Goal: Communication & Community: Answer question/provide support

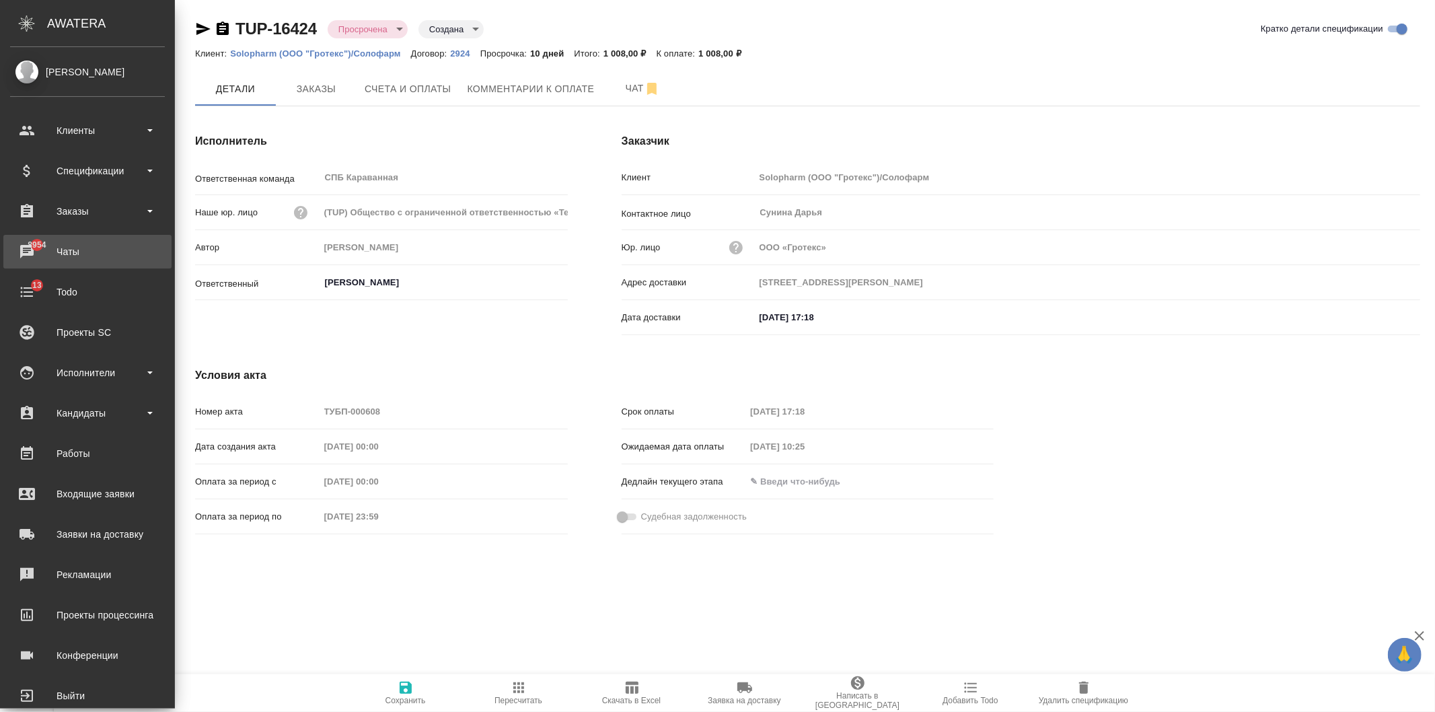
click at [83, 244] on div "Чаты" at bounding box center [87, 252] width 155 height 20
type input "195279, Санкт-Петербург г, Индустриальный пр-кт, дом № 71, корпус 2 Литера А"
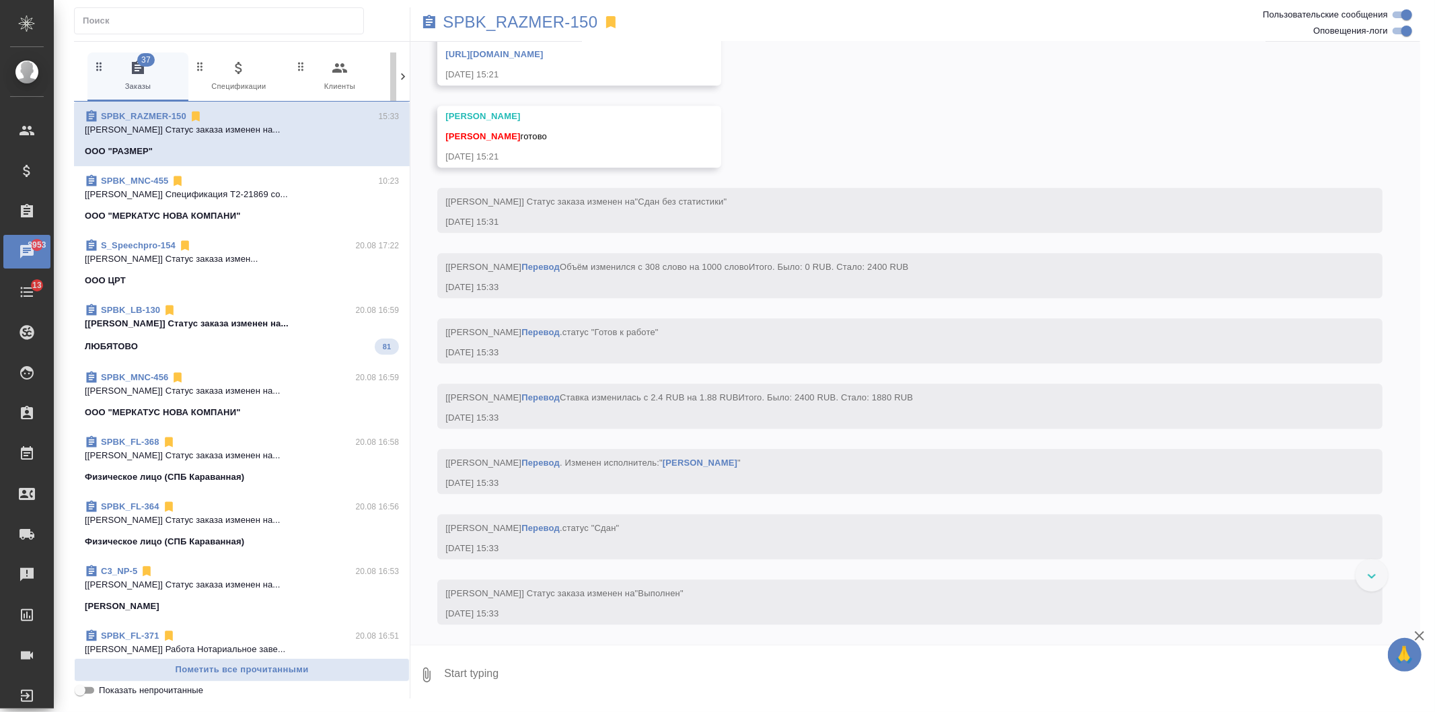
click at [391, 74] on button "0 Входящие" at bounding box center [440, 76] width 101 height 48
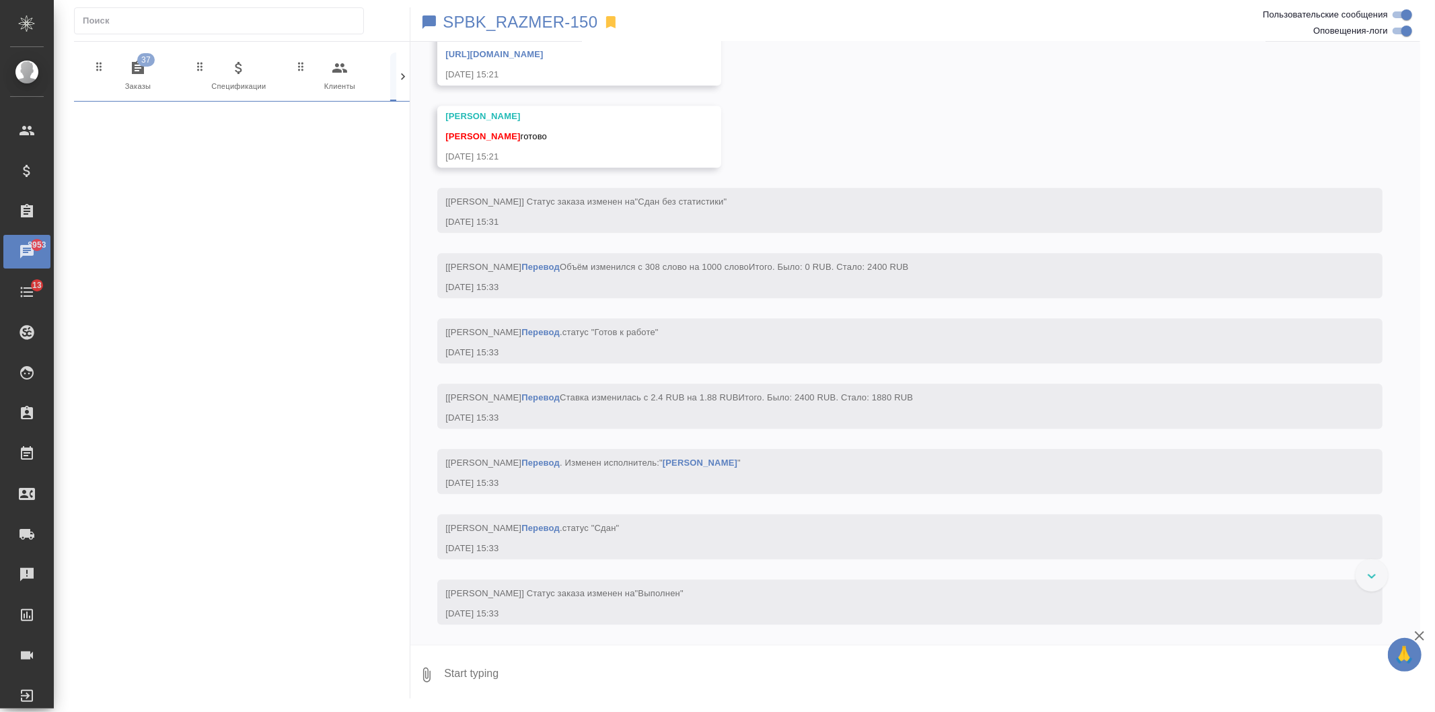
click at [404, 77] on icon at bounding box center [403, 76] width 4 height 7
click at [410, 77] on div "06.08, среда [Иванова Арина] Клиент оставил комментарий: "аккаунт СК в Трактате…" at bounding box center [915, 343] width 1010 height 603
click at [402, 79] on icon at bounding box center [403, 76] width 4 height 7
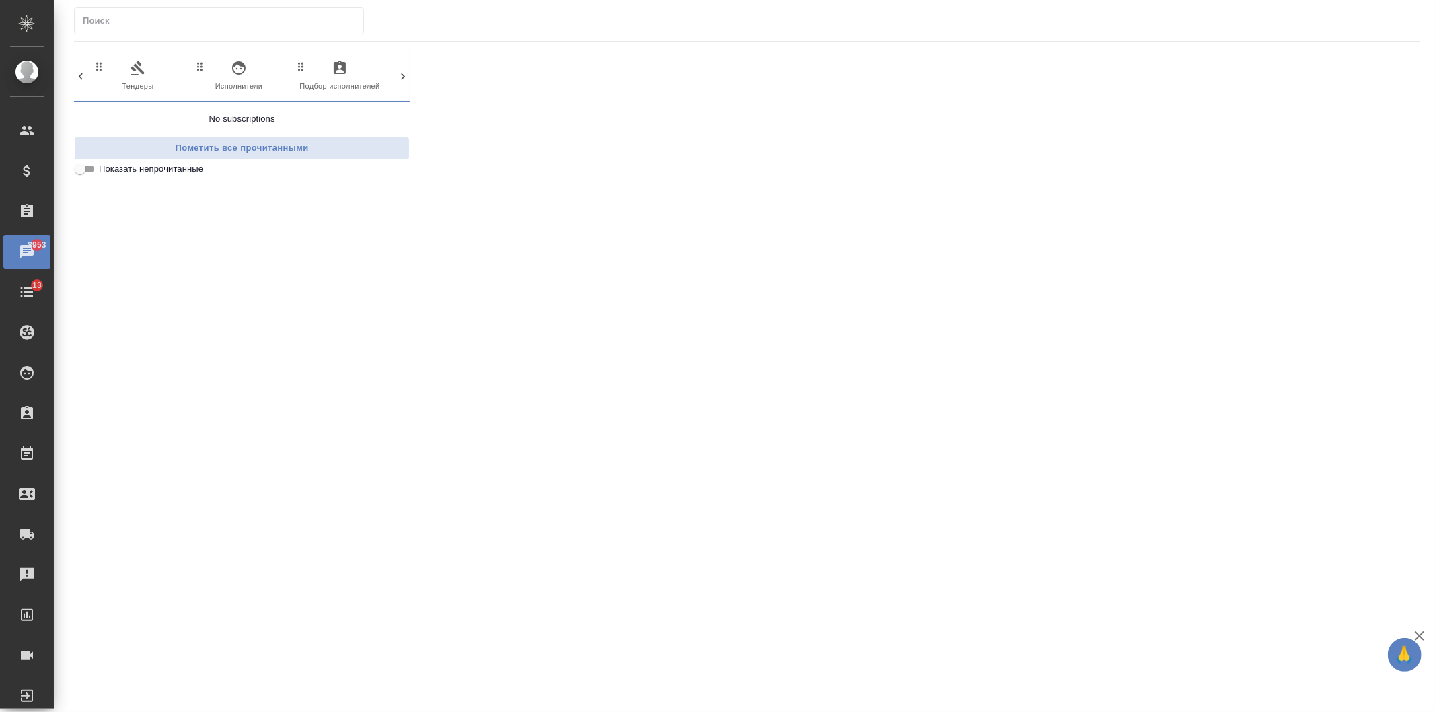
scroll to position [0, 599]
click at [350, 75] on icon "button" at bounding box center [346, 68] width 16 height 16
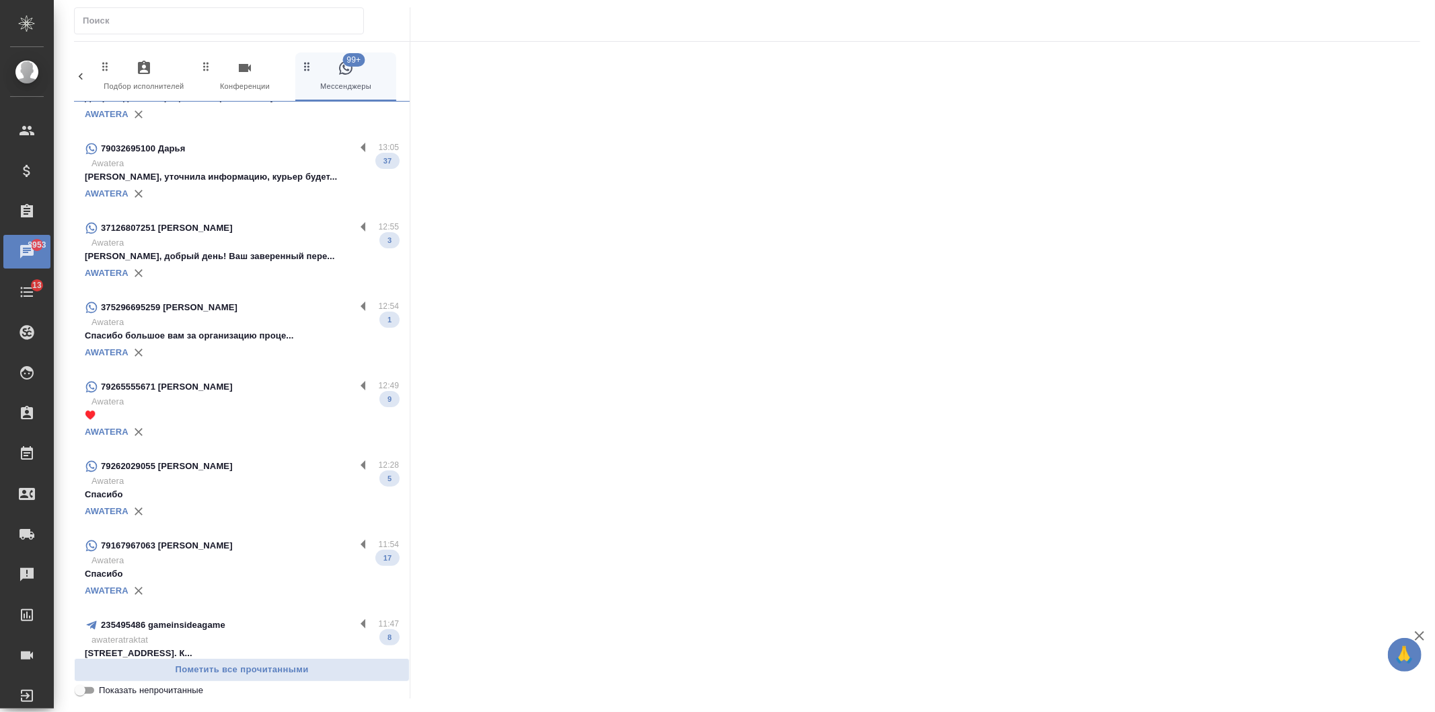
scroll to position [1383, 0]
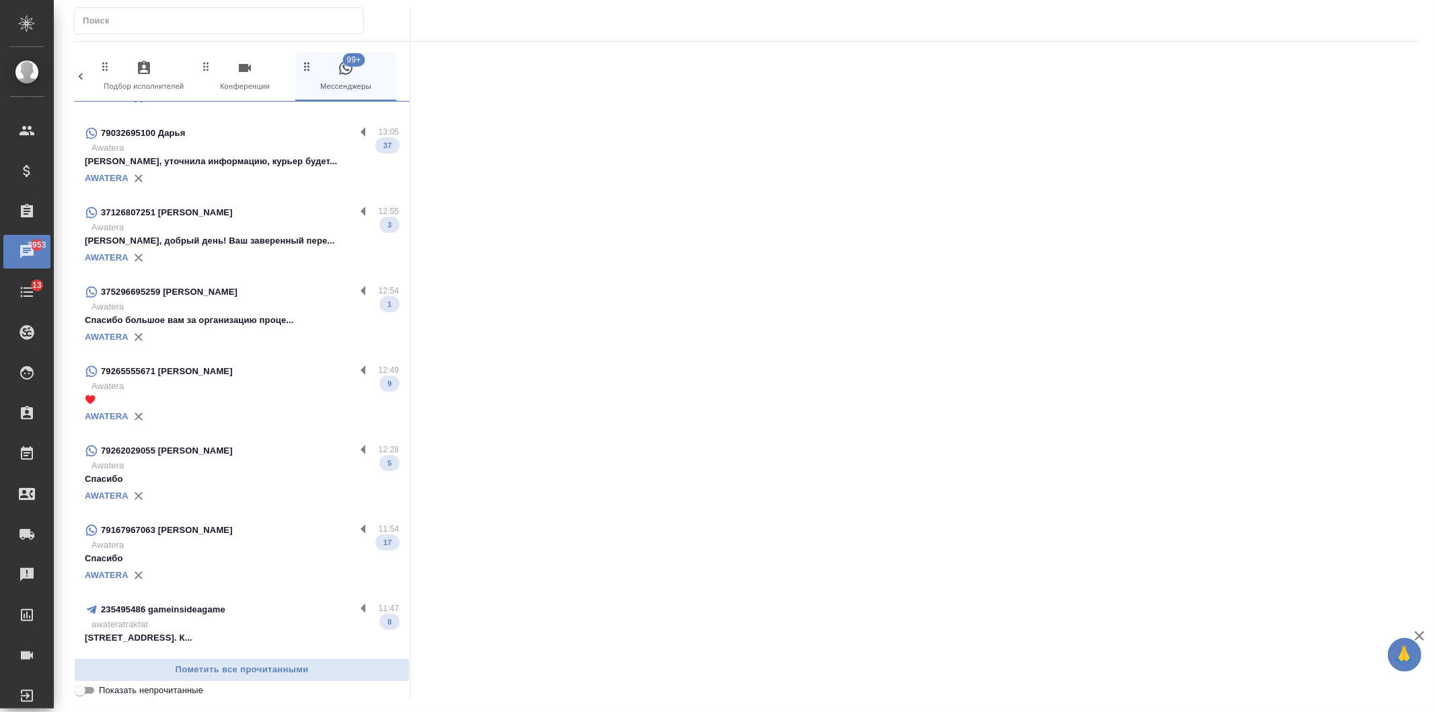
click at [251, 314] on p "Спасибо большое вам за организацию проце..." at bounding box center [242, 320] width 314 height 13
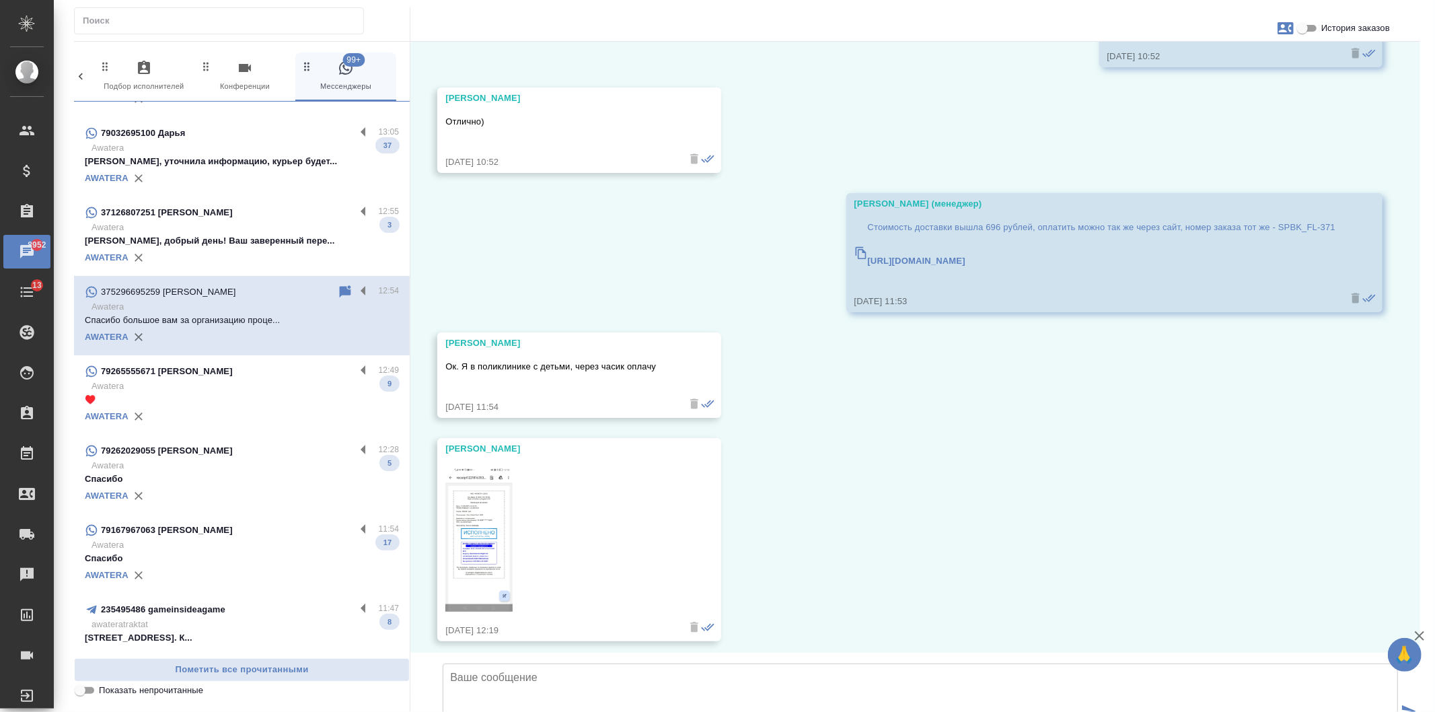
scroll to position [10419, 0]
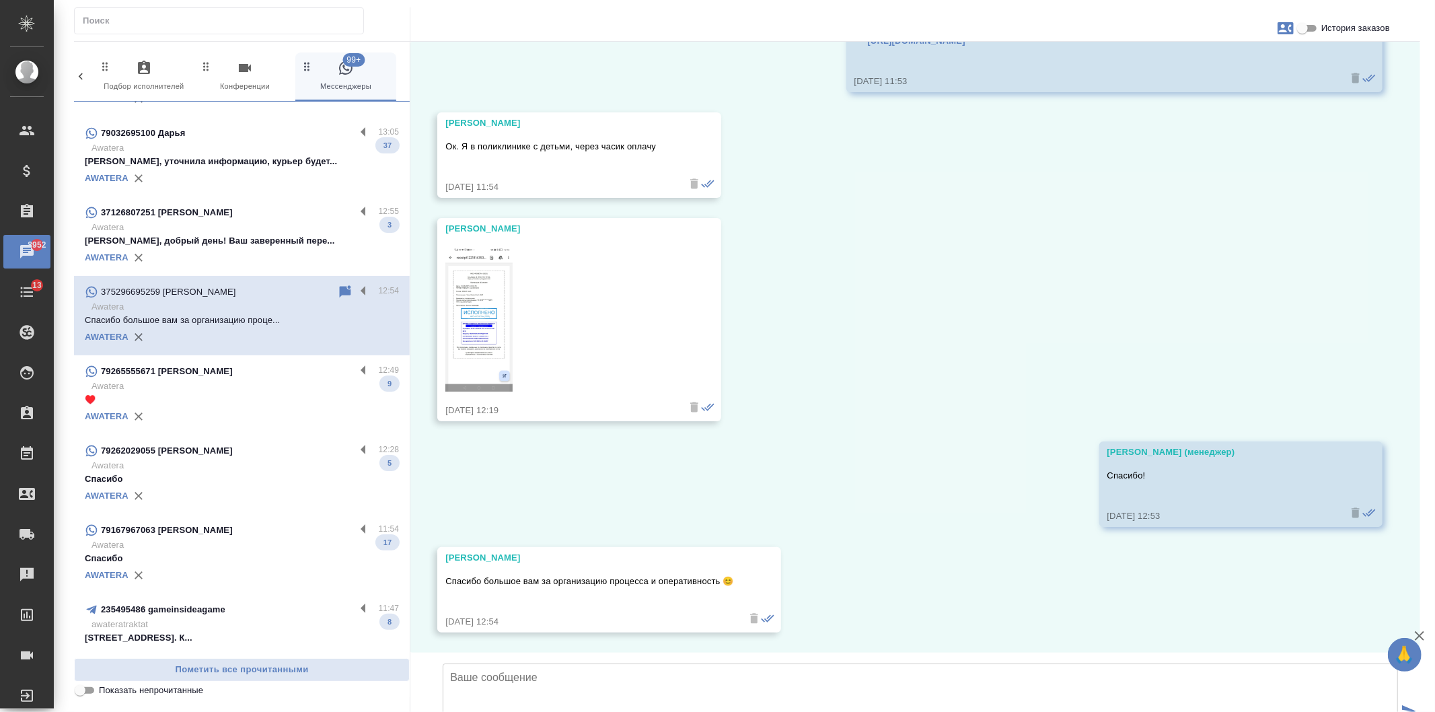
click at [619, 663] on textarea at bounding box center [920, 710] width 955 height 94
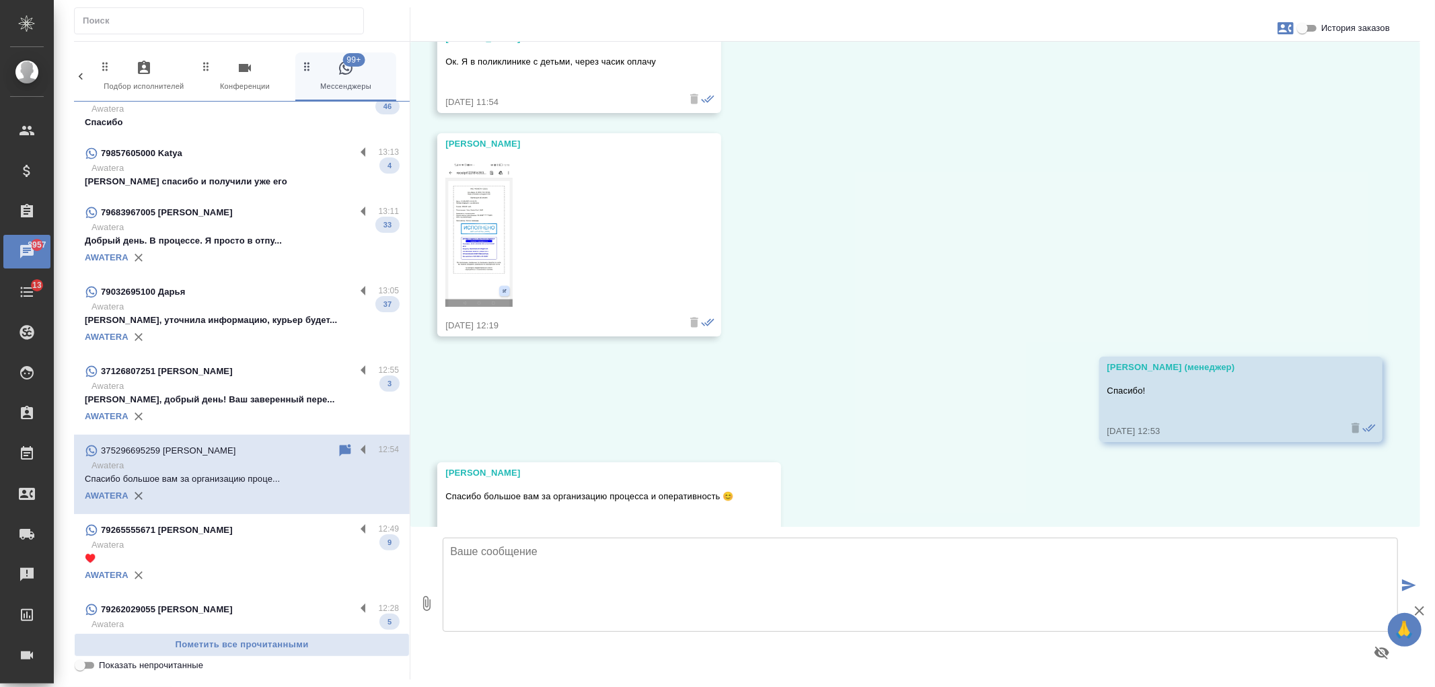
scroll to position [1541, 0]
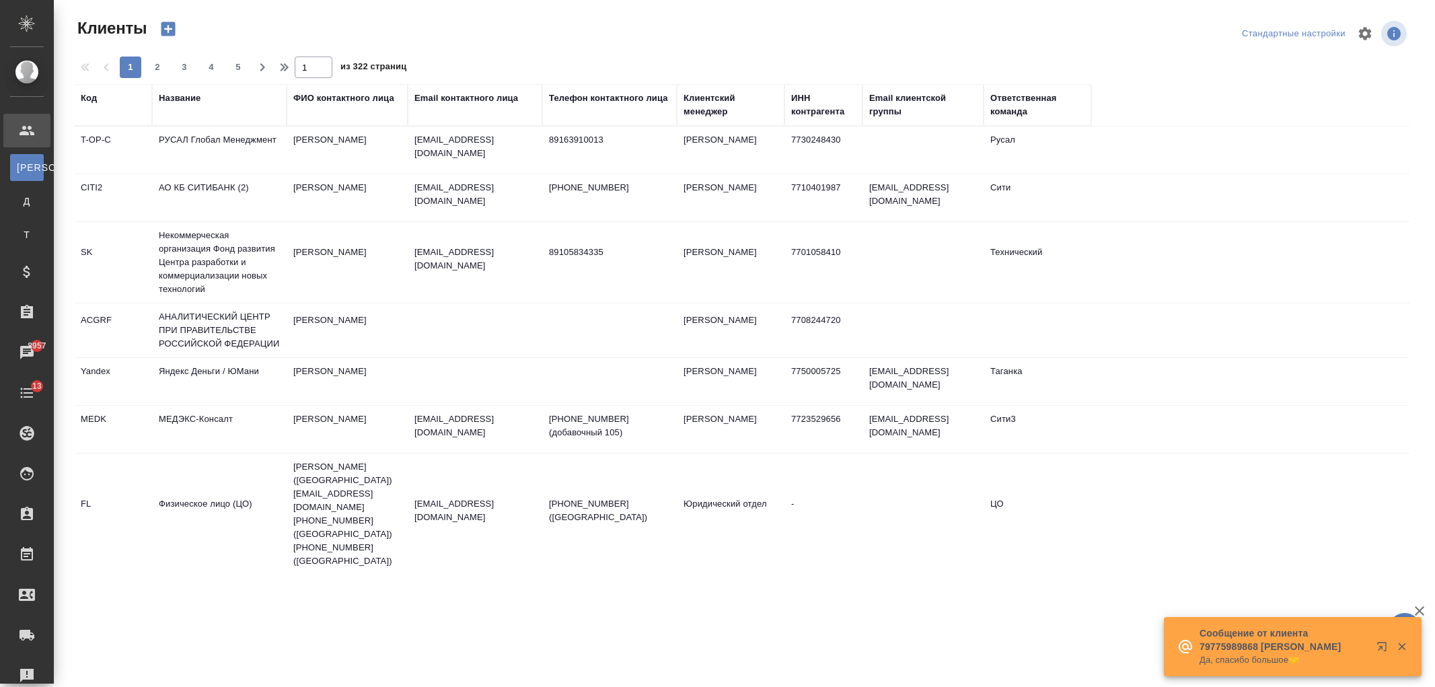
select select "RU"
